Goal: Register for event/course

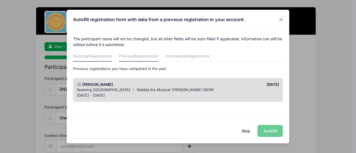
click at [94, 58] on span "Registrations" at bounding box center [100, 56] width 24 height 5
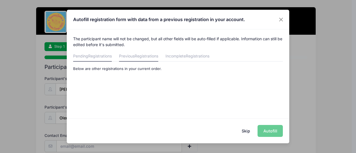
click at [142, 56] on span "Registrations" at bounding box center [147, 56] width 24 height 5
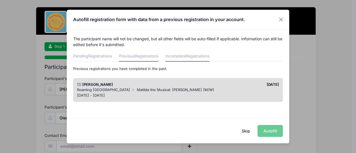
click at [186, 58] on link "Incomplete Registrations" at bounding box center [188, 57] width 44 height 10
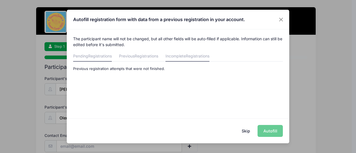
click at [85, 56] on link "Pending Registrations" at bounding box center [92, 57] width 39 height 10
click at [136, 56] on link "Previous Registrations" at bounding box center [138, 57] width 39 height 10
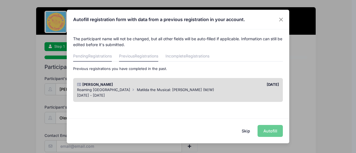
click at [89, 55] on link "Pending Registrations" at bounding box center [92, 57] width 39 height 10
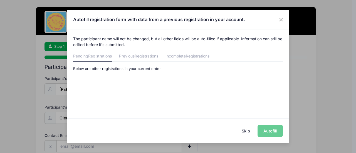
click at [266, 129] on div "Skip Autofill" at bounding box center [178, 131] width 223 height 25
click at [247, 132] on button "Skip" at bounding box center [246, 131] width 20 height 12
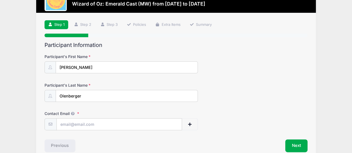
scroll to position [49, 0]
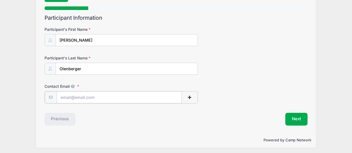
click at [104, 99] on input "Contact Email" at bounding box center [119, 98] width 125 height 12
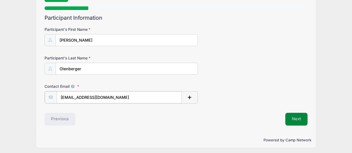
type input "[EMAIL_ADDRESS][DOMAIN_NAME]"
click at [301, 120] on button "Next" at bounding box center [296, 118] width 23 height 13
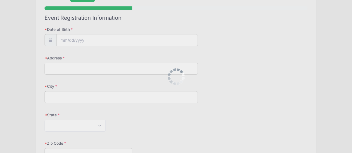
scroll to position [0, 0]
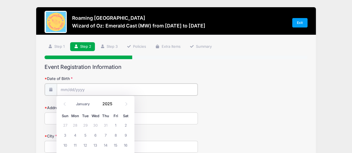
click at [96, 87] on input "Date of Birth" at bounding box center [127, 90] width 141 height 12
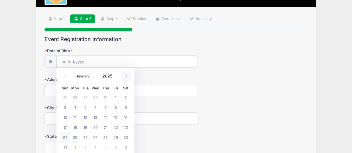
click at [125, 77] on icon at bounding box center [126, 77] width 4 height 4
select select "11"
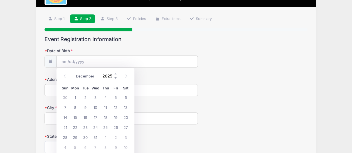
click at [114, 78] on span at bounding box center [116, 78] width 4 height 4
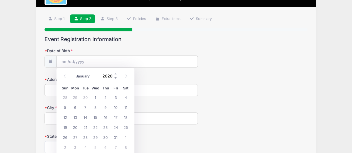
click at [114, 78] on span at bounding box center [116, 78] width 4 height 4
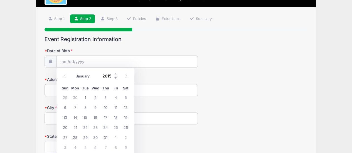
click at [114, 78] on span at bounding box center [116, 78] width 4 height 4
click at [126, 77] on icon at bounding box center [126, 77] width 4 height 4
type input "2015"
select select "0"
click at [64, 76] on icon at bounding box center [65, 76] width 2 height 3
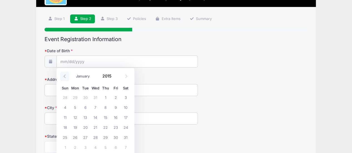
type input "2014"
select select "11"
click at [93, 117] on span "17" at bounding box center [95, 117] width 10 height 10
type input "[DATE]"
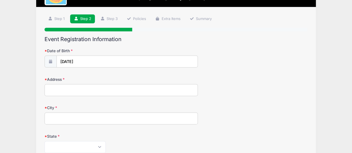
click at [73, 91] on input "Address" at bounding box center [122, 90] width 154 height 12
type input "[STREET_ADDRESS]"
type input "[GEOGRAPHIC_DATA]"
select select "CO"
type input "80238"
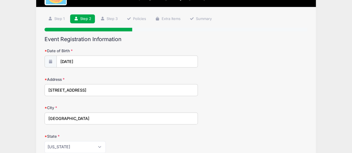
click at [256, 122] on div "City [GEOGRAPHIC_DATA]" at bounding box center [176, 114] width 263 height 19
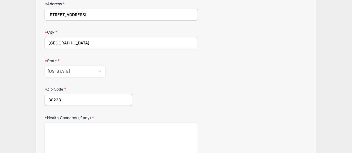
scroll to position [111, 0]
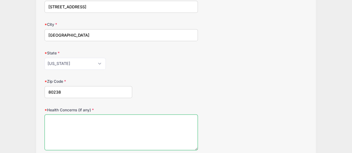
click at [72, 118] on textarea "Health Concerns (if any)" at bounding box center [122, 133] width 154 height 36
type textarea "n"
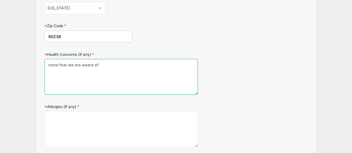
type textarea "none that we are aware of"
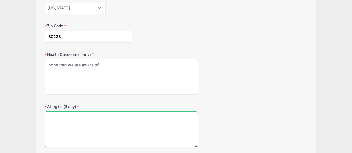
click at [73, 112] on textarea "Allergies (if any)" at bounding box center [122, 130] width 154 height 36
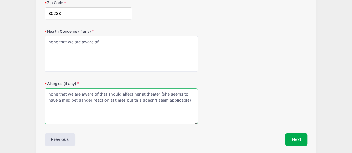
scroll to position [210, 0]
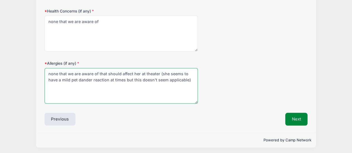
type textarea "none that we are aware of that should affect her at theater (she seems to have …"
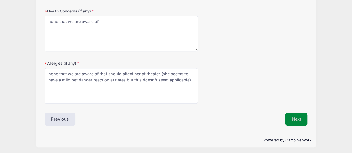
click at [294, 117] on button "Next" at bounding box center [296, 119] width 23 height 13
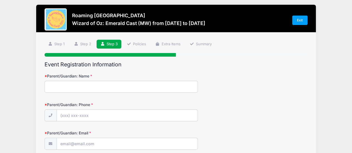
scroll to position [0, 0]
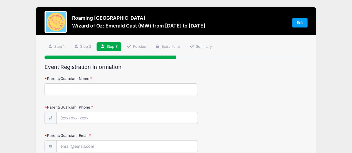
click at [69, 88] on input "Parent/Guardian: Name" at bounding box center [122, 89] width 154 height 12
type input "[PERSON_NAME]"
click at [66, 121] on input "Parent/Guardian: Phone" at bounding box center [127, 118] width 141 height 12
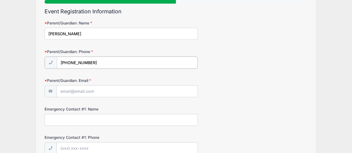
type input "[PHONE_NUMBER]"
click at [84, 89] on input "Parent/Guardian: Email" at bounding box center [127, 91] width 141 height 12
type input "[EMAIL_ADDRESS][DOMAIN_NAME]"
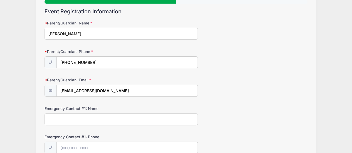
click at [87, 120] on input "Emergency Contact #1: Name" at bounding box center [122, 120] width 154 height 12
type input "[PERSON_NAME]"
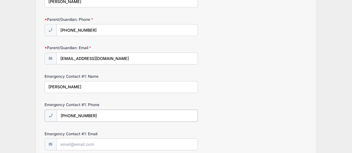
scroll to position [111, 0]
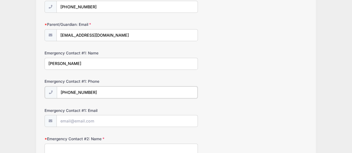
type input "[PHONE_NUMBER]"
click at [85, 115] on input "Emergency Contact #1: Email" at bounding box center [127, 121] width 141 height 12
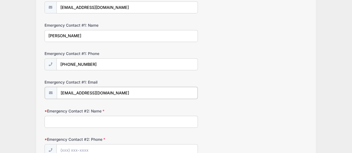
type input "[EMAIL_ADDRESS][DOMAIN_NAME]"
click at [78, 125] on input "Emergency Contact #2: Name" at bounding box center [122, 121] width 154 height 12
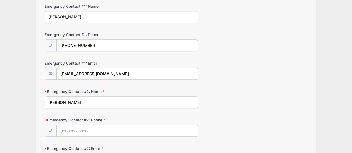
scroll to position [167, 0]
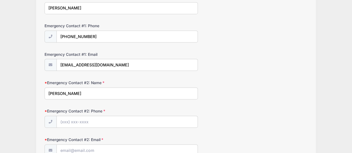
type input "[PERSON_NAME]"
click at [68, 120] on input "Emergency Contact #2: Phone" at bounding box center [127, 122] width 141 height 12
type input "[PHONE_NUMBER]"
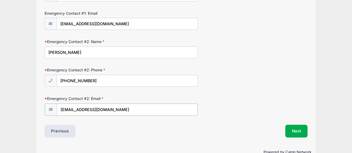
scroll to position [220, 0]
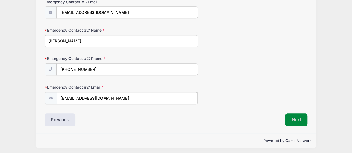
type input "[EMAIL_ADDRESS][DOMAIN_NAME]"
click at [300, 119] on button "Next" at bounding box center [296, 119] width 23 height 13
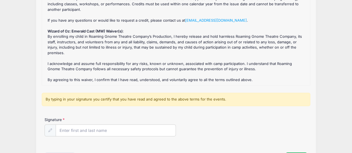
scroll to position [83, 0]
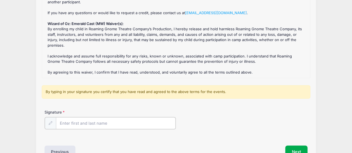
click at [73, 124] on input "Signature" at bounding box center [116, 123] width 120 height 12
type input "[PERSON_NAME]"
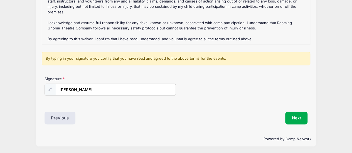
click at [48, 92] on div at bounding box center [50, 90] width 11 height 12
click at [48, 88] on div at bounding box center [50, 90] width 11 height 12
click at [297, 116] on button "Next" at bounding box center [296, 118] width 23 height 13
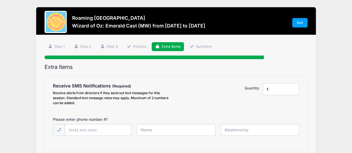
scroll to position [28, 0]
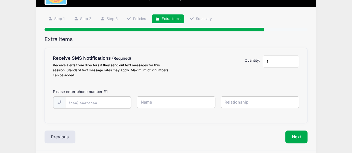
click at [0, 0] on input "text" at bounding box center [0, 0] width 0 height 0
type input "[PHONE_NUMBER]"
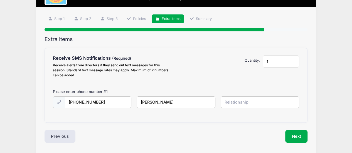
type input "[PERSON_NAME]"
type input "Mother"
click at [0, 0] on input "[PERSON_NAME]" at bounding box center [0, 0] width 0 height 0
type input "[PERSON_NAME]"
click at [295, 134] on button "Next" at bounding box center [296, 136] width 23 height 13
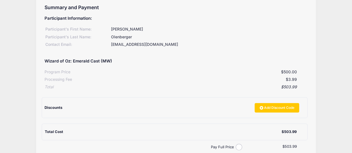
scroll to position [111, 0]
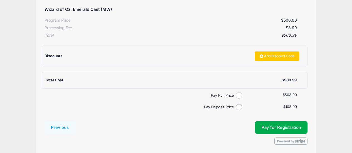
click at [239, 95] on input "Pay Full Price" at bounding box center [239, 95] width 6 height 6
radio input "true"
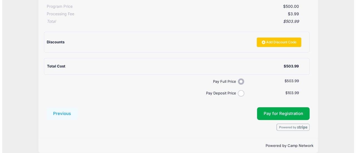
scroll to position [132, 0]
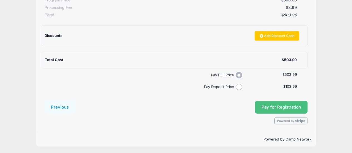
click at [280, 102] on button "Pay for Registration" at bounding box center [281, 107] width 53 height 13
